Goal: Transaction & Acquisition: Book appointment/travel/reservation

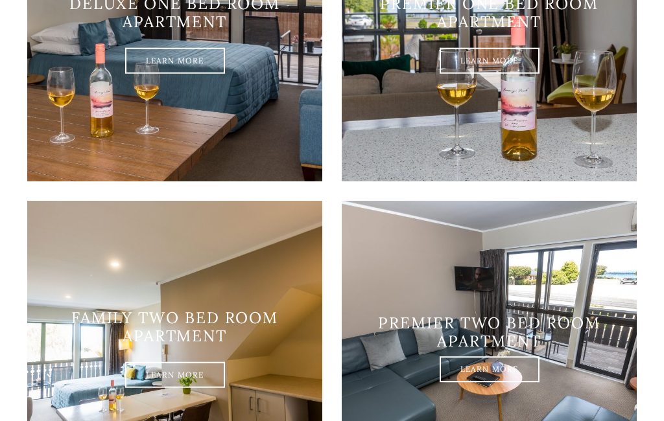
scroll to position [1175, 0]
click at [517, 135] on img at bounding box center [489, 34] width 295 height 295
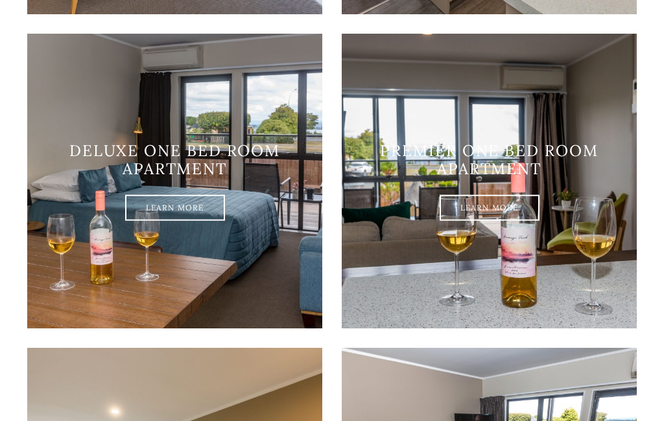
scroll to position [1029, 0]
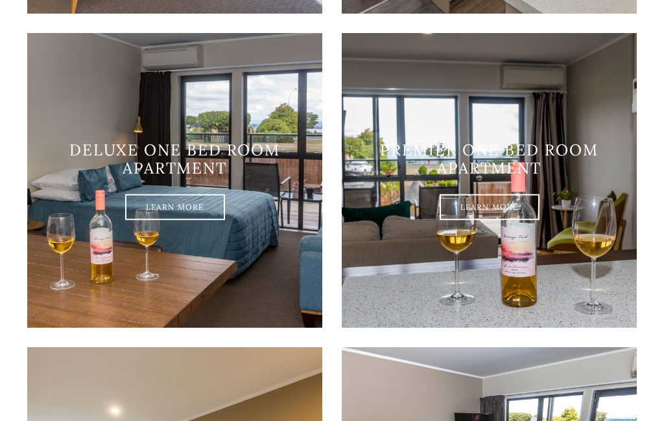
click at [501, 220] on link "Learn More" at bounding box center [490, 207] width 100 height 26
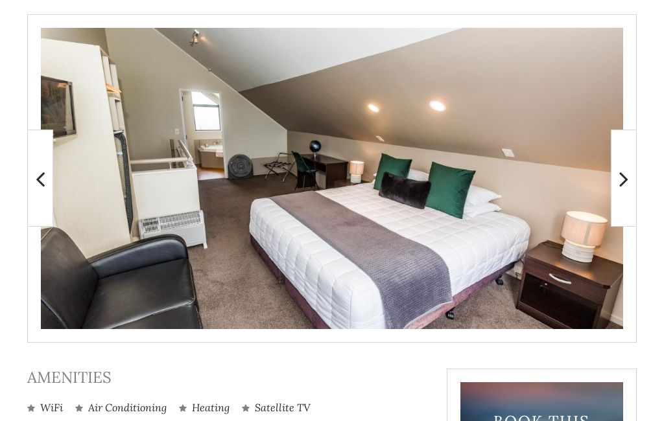
scroll to position [262, 0]
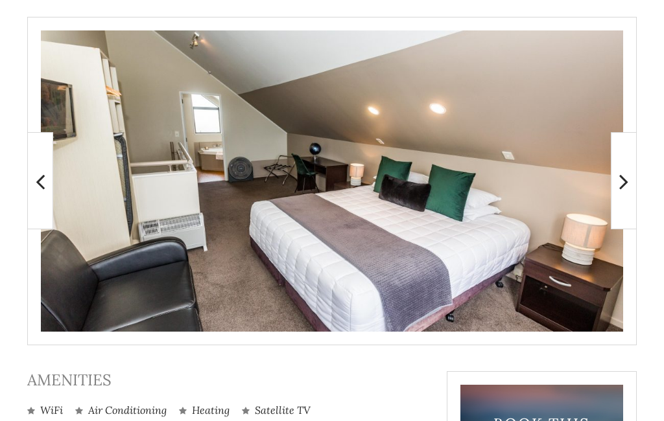
click at [624, 181] on icon at bounding box center [623, 182] width 9 height 26
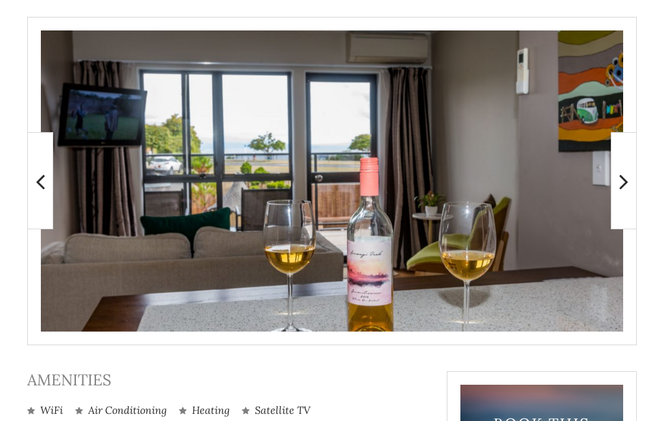
click at [622, 187] on icon at bounding box center [623, 182] width 9 height 26
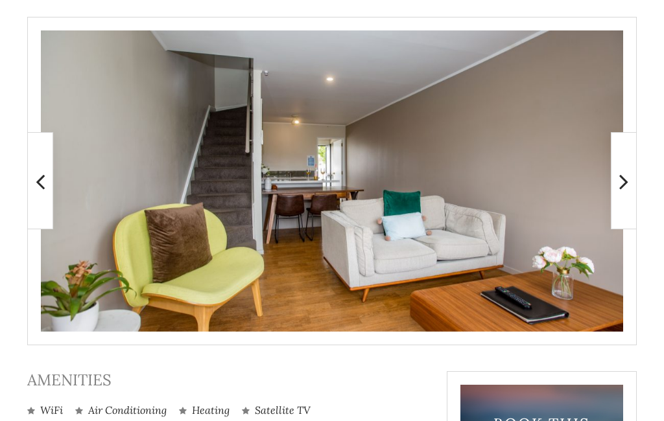
click at [620, 188] on icon at bounding box center [623, 182] width 9 height 26
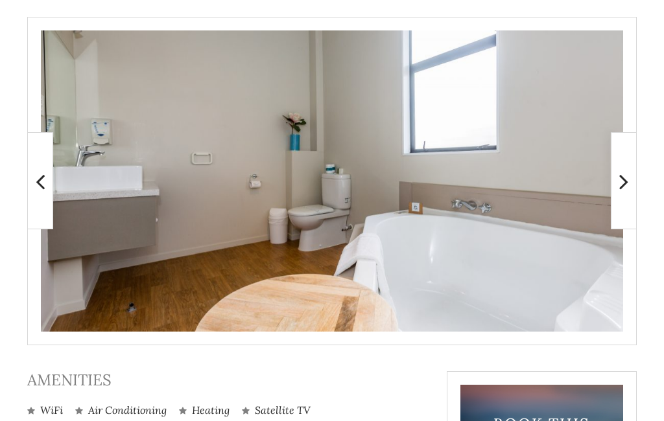
click at [626, 181] on icon at bounding box center [623, 182] width 9 height 26
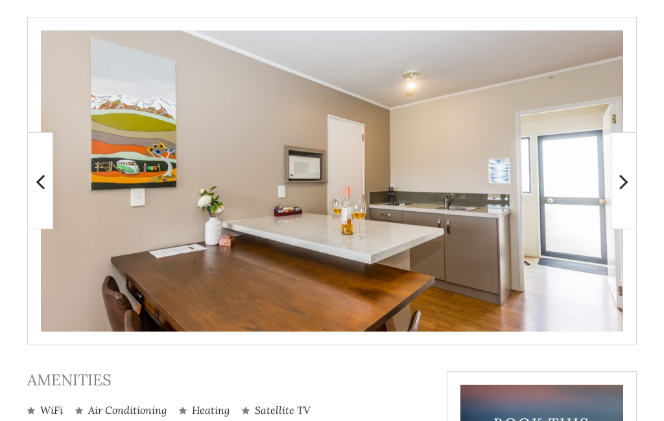
click at [620, 185] on icon at bounding box center [623, 182] width 9 height 26
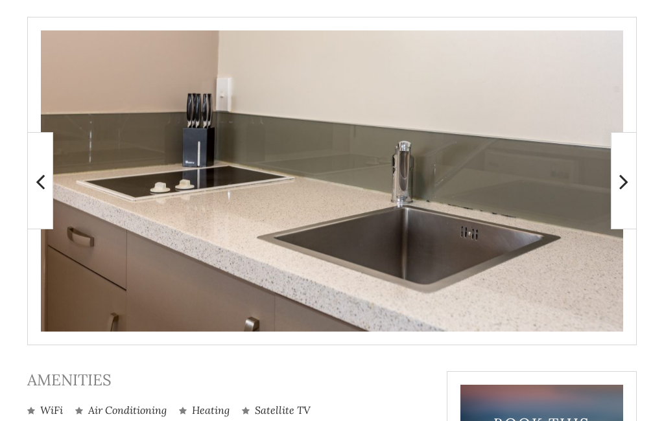
click at [628, 190] on icon at bounding box center [623, 182] width 9 height 26
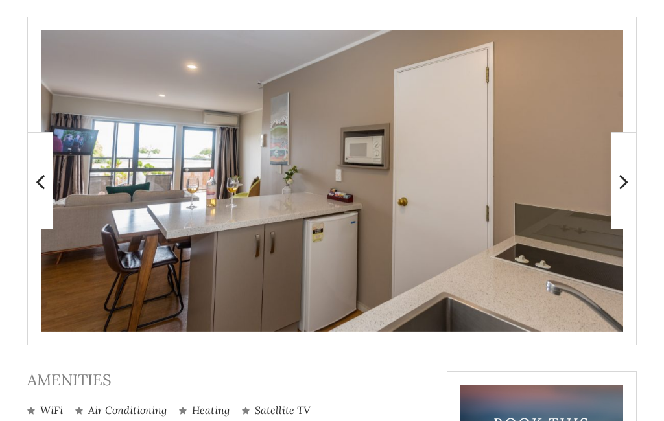
click at [623, 193] on icon at bounding box center [623, 182] width 9 height 26
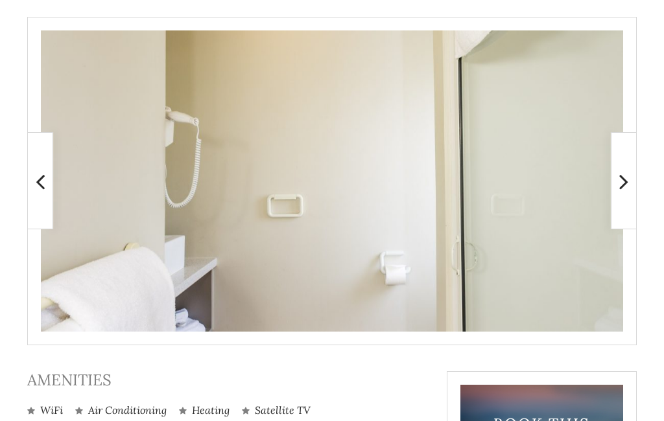
click at [623, 182] on icon at bounding box center [623, 182] width 9 height 26
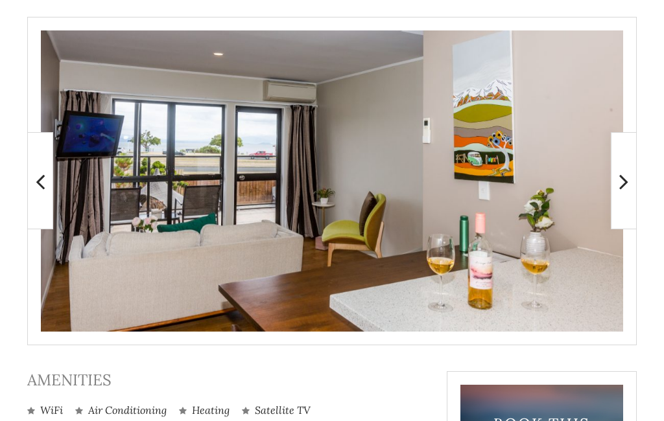
click at [626, 187] on icon at bounding box center [623, 182] width 9 height 26
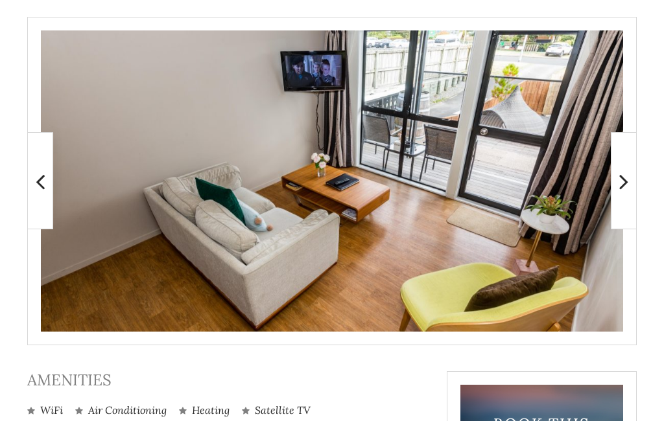
click at [623, 189] on icon at bounding box center [623, 182] width 9 height 26
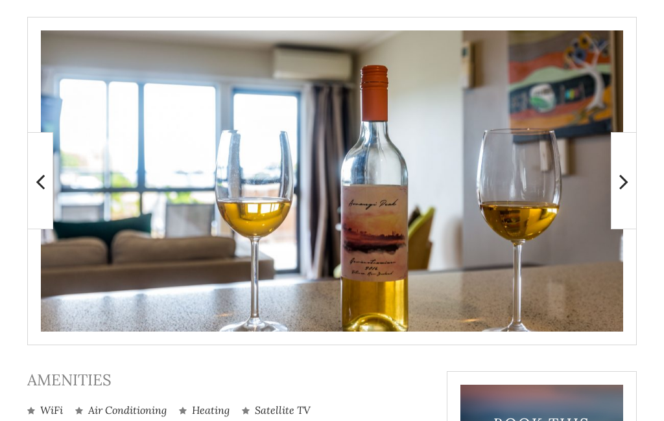
click at [621, 190] on icon at bounding box center [623, 182] width 9 height 26
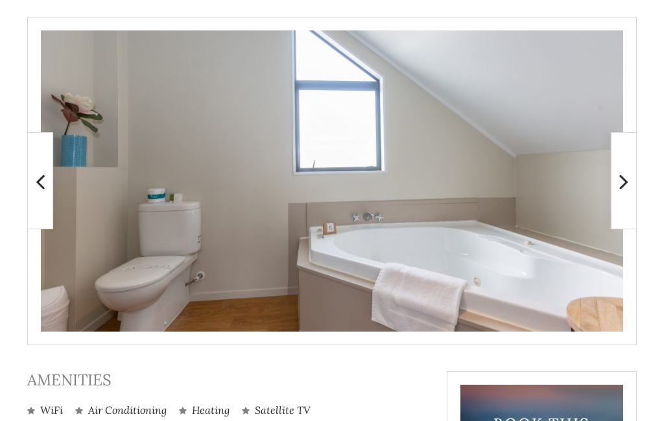
click at [619, 191] on icon at bounding box center [623, 182] width 9 height 26
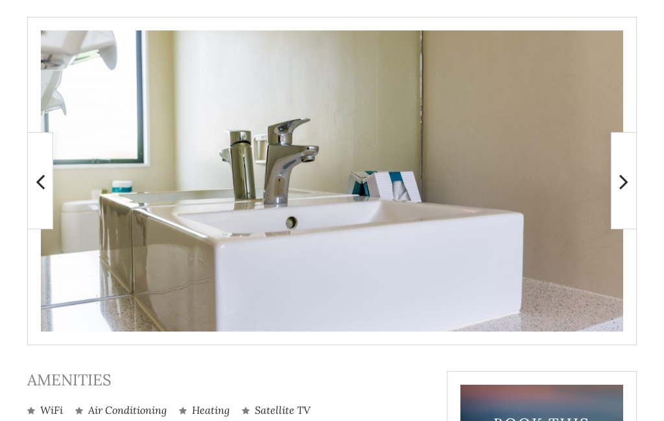
click at [624, 187] on icon at bounding box center [623, 182] width 9 height 26
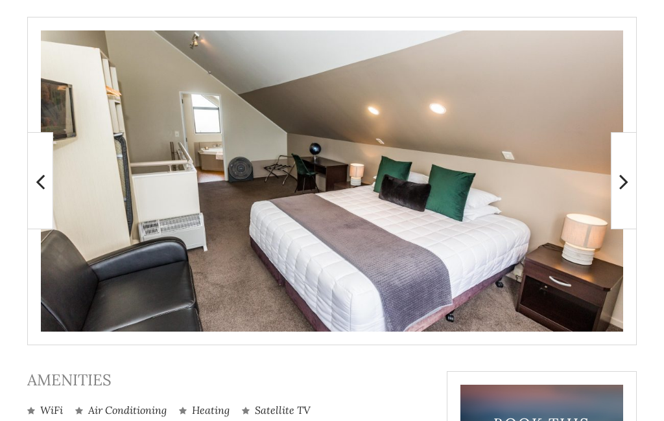
click at [391, 385] on h3 "Amenities" at bounding box center [227, 380] width 400 height 19
